Goal: Task Accomplishment & Management: Manage account settings

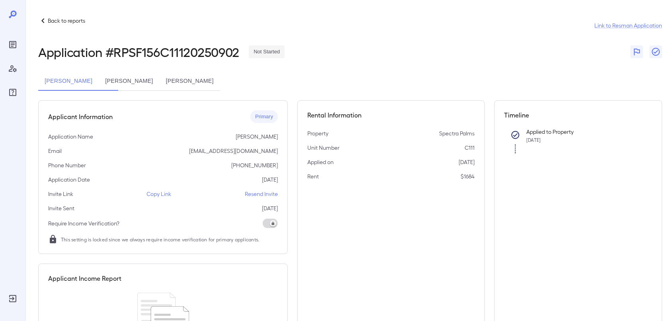
click at [61, 22] on p "Back to reports" at bounding box center [66, 21] width 37 height 8
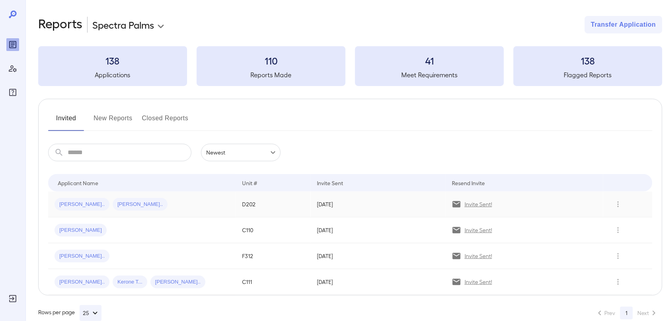
click at [476, 206] on p "Invite Sent!" at bounding box center [478, 204] width 27 height 8
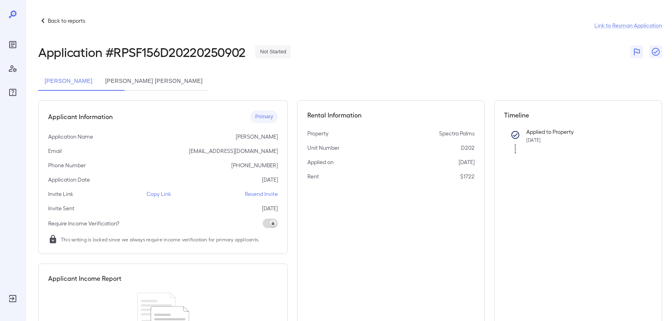
click at [168, 194] on p "Copy Link" at bounding box center [159, 194] width 25 height 8
click at [271, 194] on p "Resend Invite" at bounding box center [261, 194] width 33 height 8
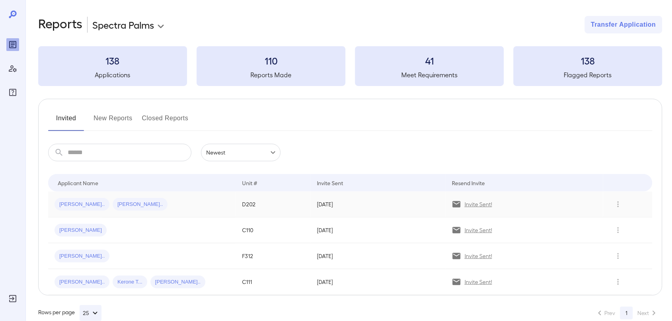
click at [113, 208] on span "[PERSON_NAME].." at bounding box center [140, 205] width 55 height 8
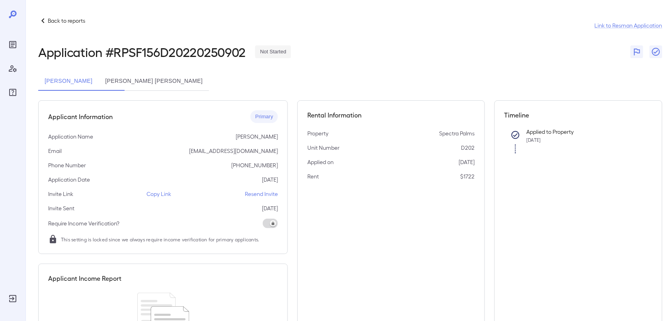
click at [74, 74] on button "[PERSON_NAME]" at bounding box center [68, 81] width 61 height 19
click at [74, 79] on button "[PERSON_NAME]" at bounding box center [68, 81] width 61 height 19
click at [76, 80] on button "[PERSON_NAME]" at bounding box center [68, 81] width 61 height 19
click at [252, 192] on p "Resend Invite" at bounding box center [261, 194] width 33 height 8
click at [157, 80] on button "[PERSON_NAME] [PERSON_NAME]" at bounding box center [154, 81] width 110 height 19
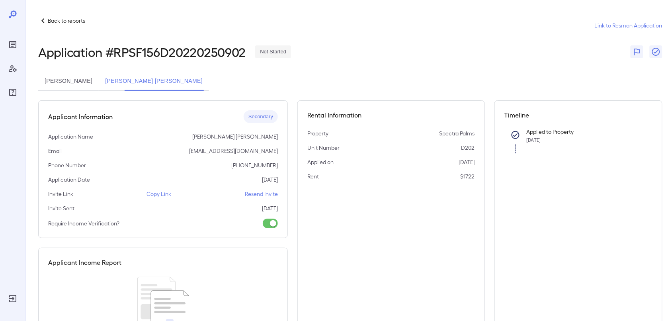
click at [265, 196] on p "Resend Invite" at bounding box center [261, 194] width 33 height 8
